Goal: Task Accomplishment & Management: Manage account settings

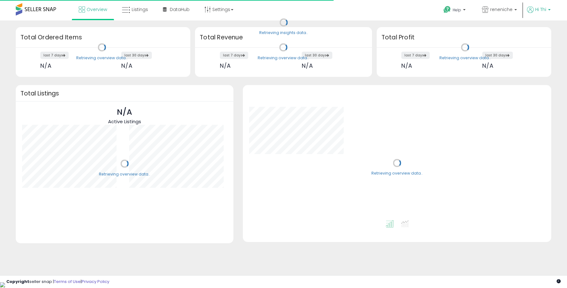
click at [545, 10] on span "Hi Thi" at bounding box center [541, 9] width 11 height 6
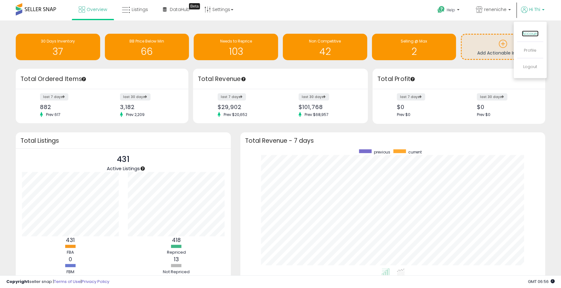
click at [533, 31] on link "Account" at bounding box center [530, 34] width 17 height 6
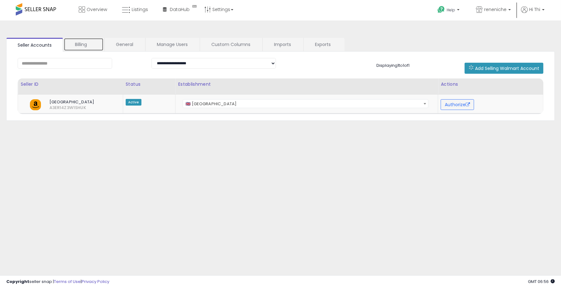
click at [84, 44] on link "Billing" at bounding box center [84, 44] width 40 height 13
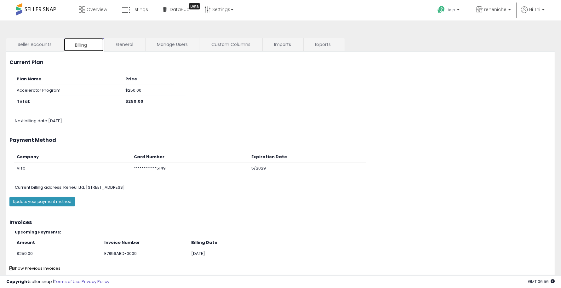
scroll to position [17, 0]
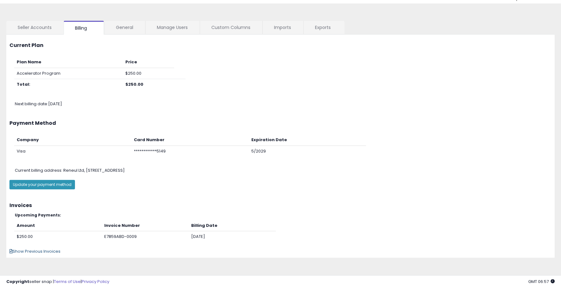
click at [43, 252] on span "Show Previous Invoices" at bounding box center [34, 251] width 51 height 6
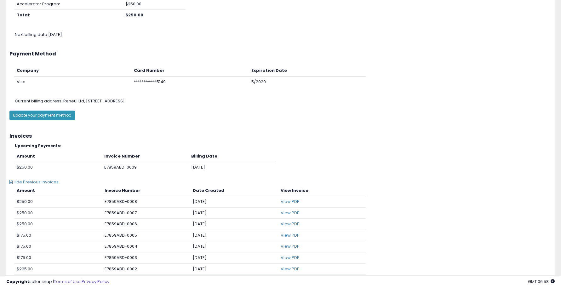
scroll to position [0, 0]
